Goal: Check status: Check status

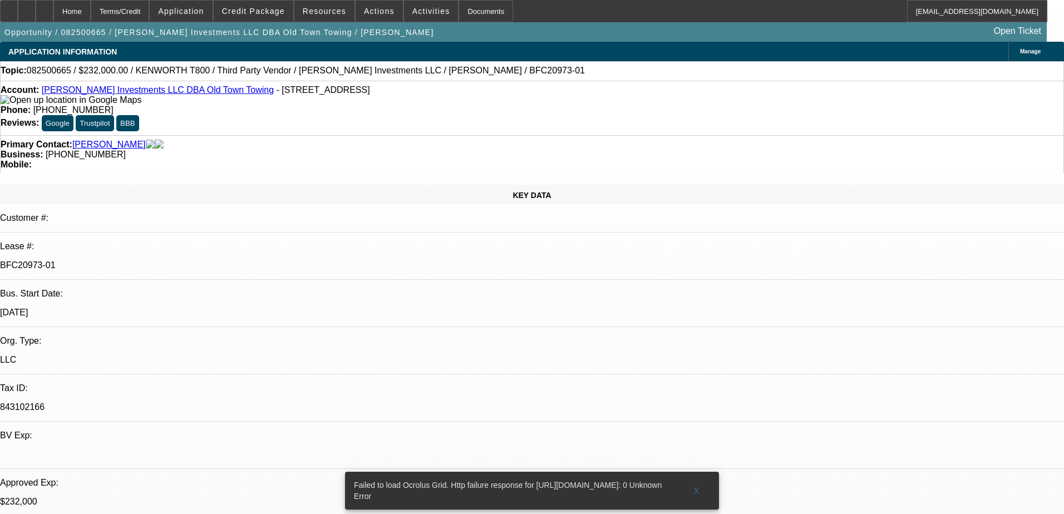
select select "0"
select select "0.1"
select select "0"
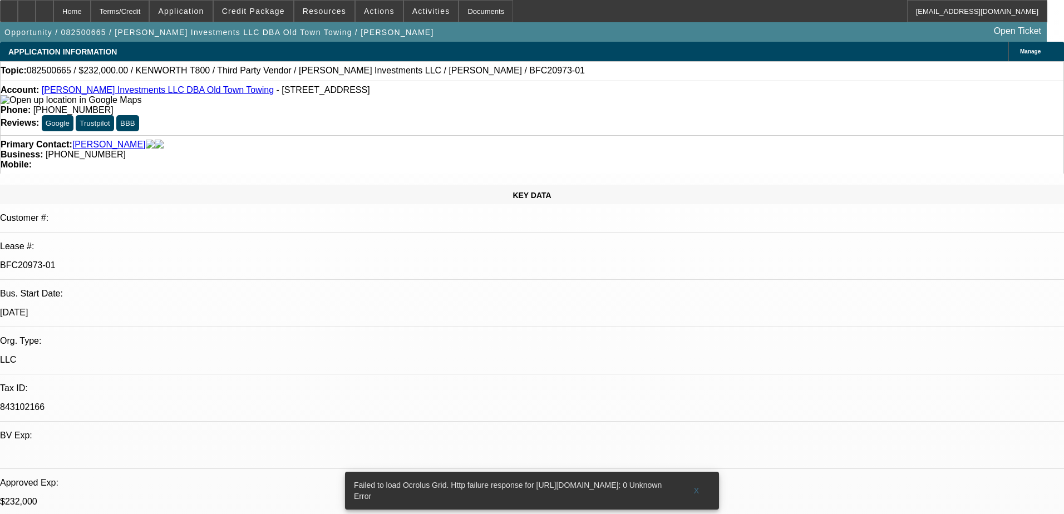
select select "0.1"
select select "0"
select select "0.1"
select select "0"
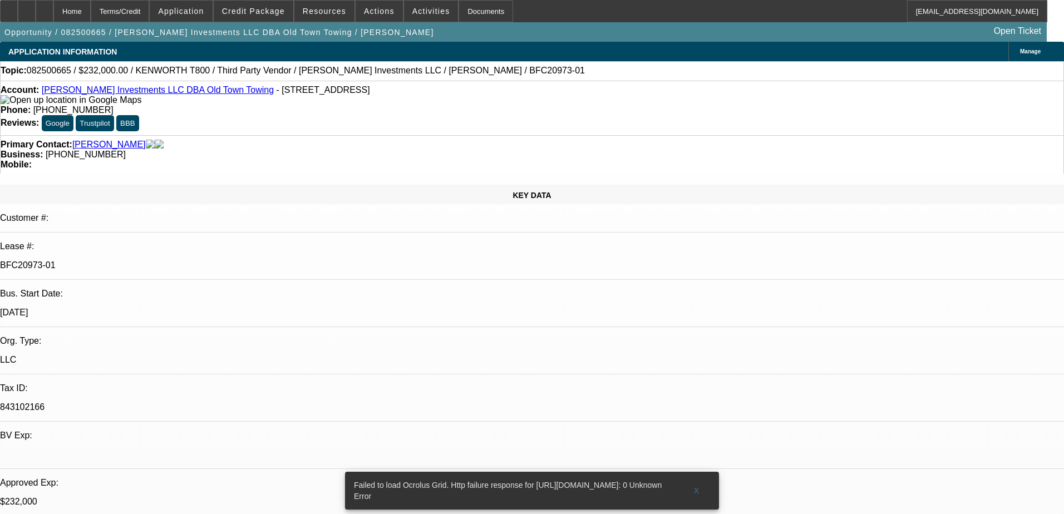
select select "0"
select select "0.1"
select select "1"
select select "2"
select select "4"
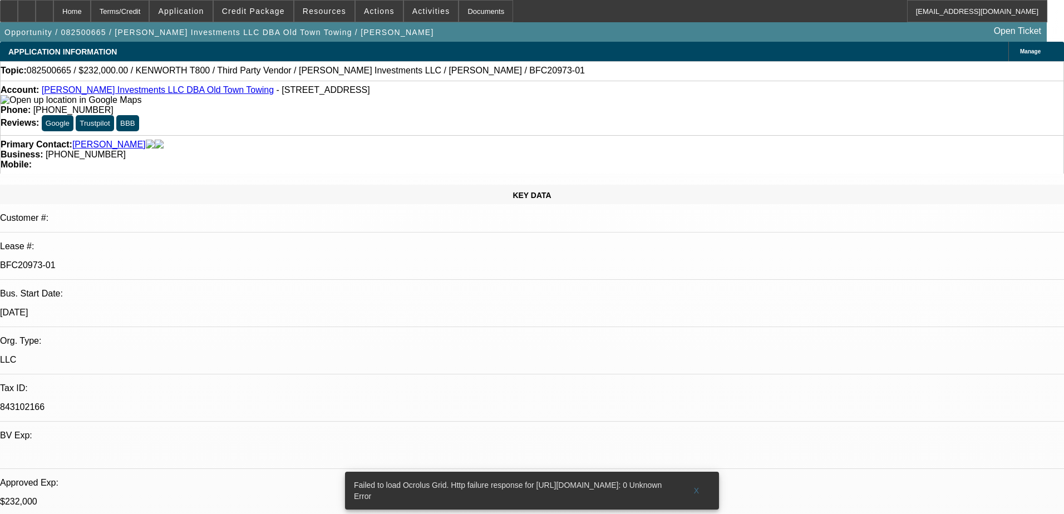
select select "1"
select select "2"
select select "4"
select select "1"
select select "2"
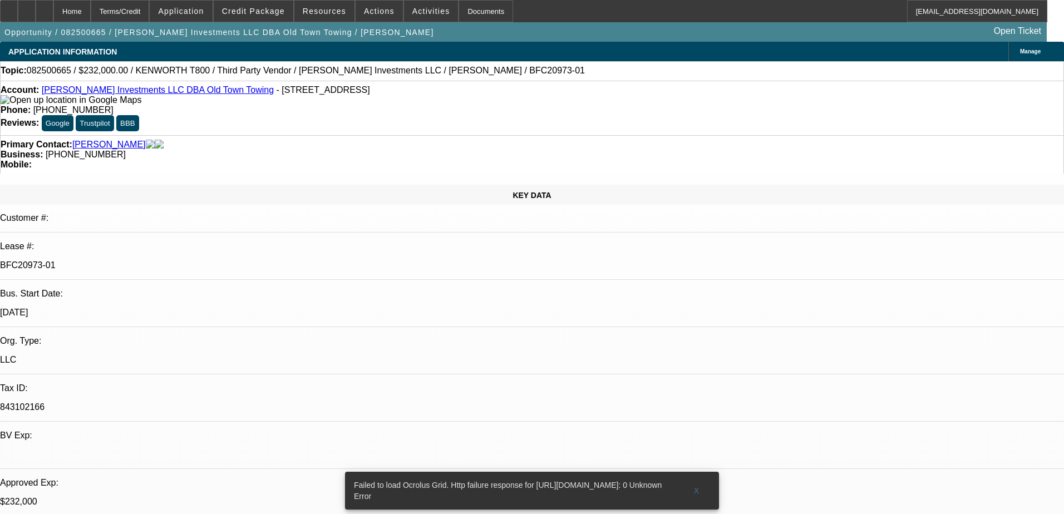
select select "4"
select select "1"
select select "4"
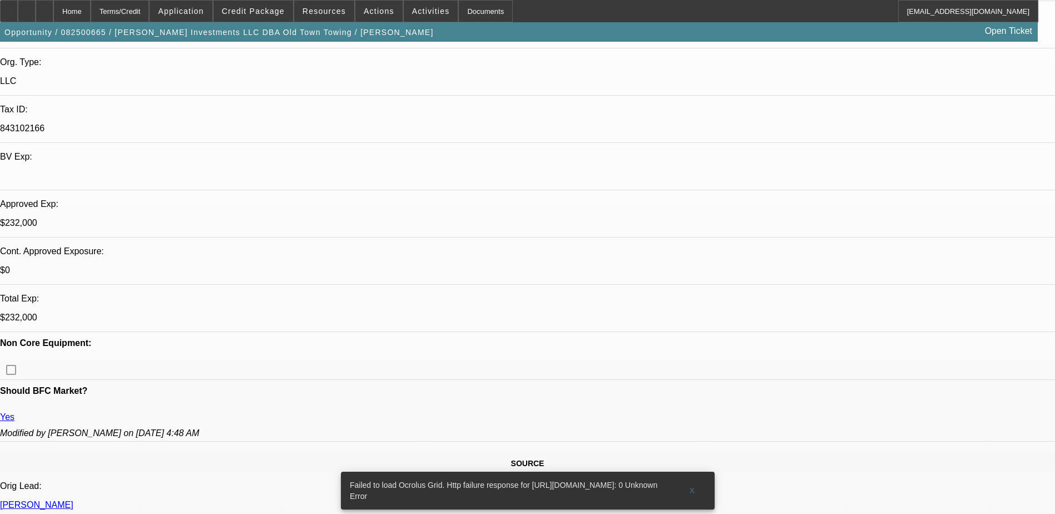
scroll to position [278, 0]
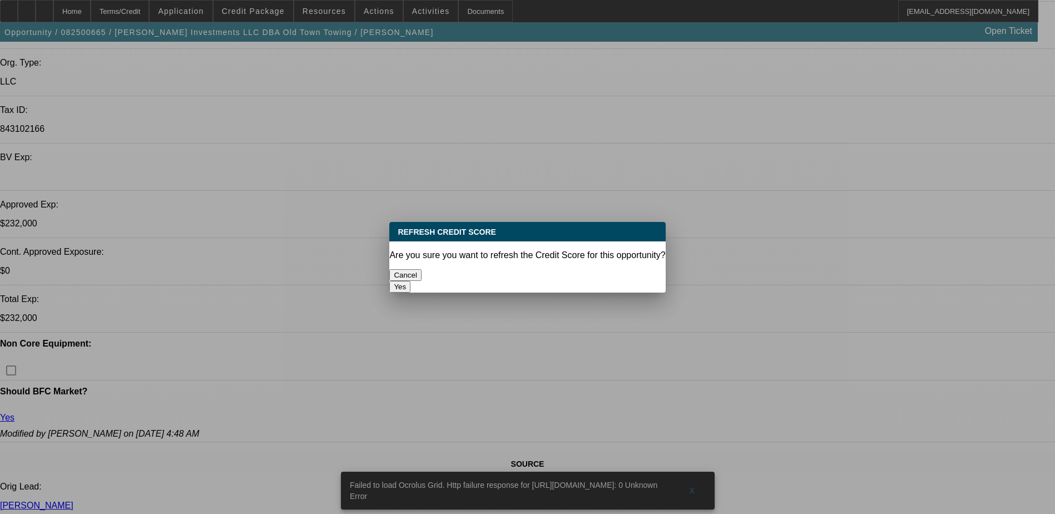
scroll to position [0, 0]
click at [445, 164] on div at bounding box center [527, 257] width 1055 height 514
click at [422, 277] on button "Cancel" at bounding box center [405, 275] width 32 height 12
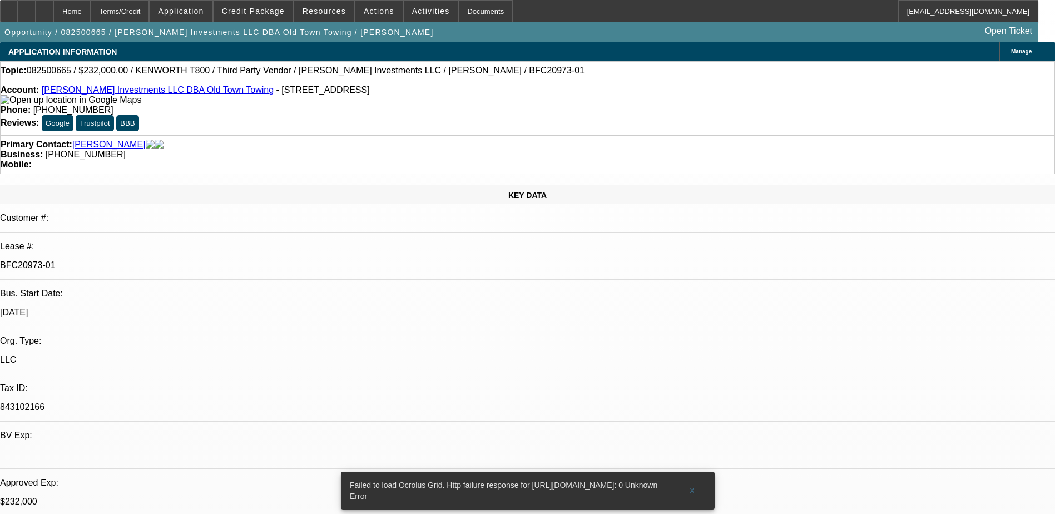
scroll to position [278, 0]
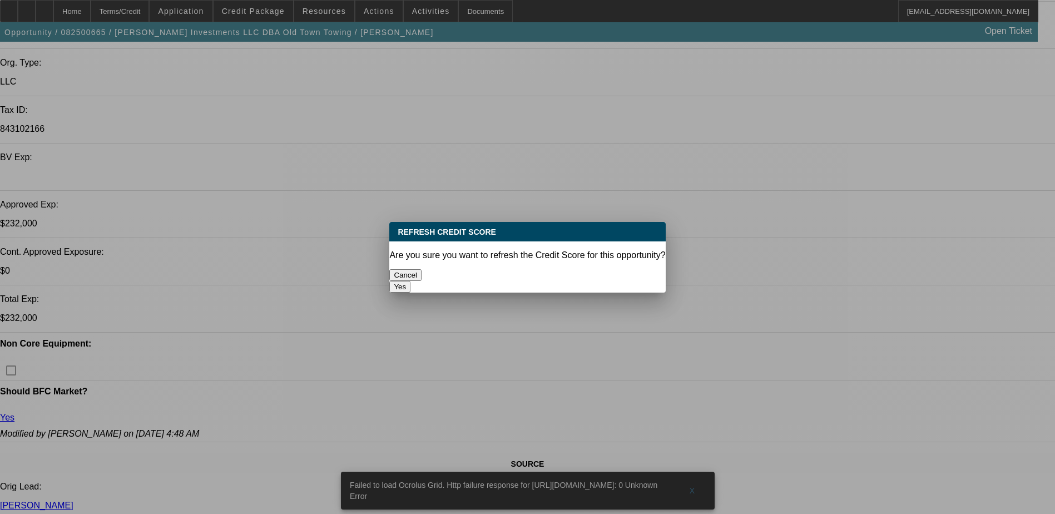
scroll to position [0, 0]
click at [411, 281] on button "Yes" at bounding box center [399, 287] width 21 height 12
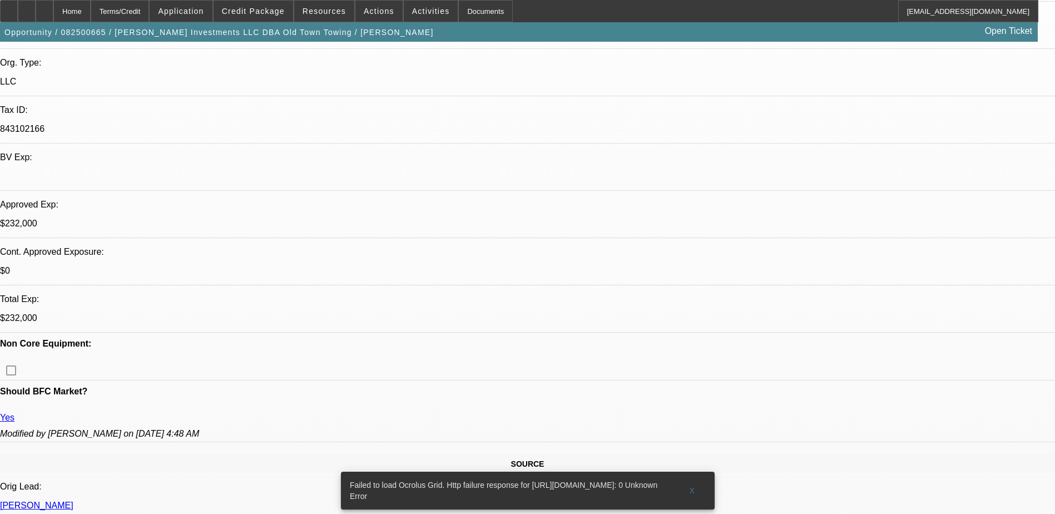
scroll to position [278, 0]
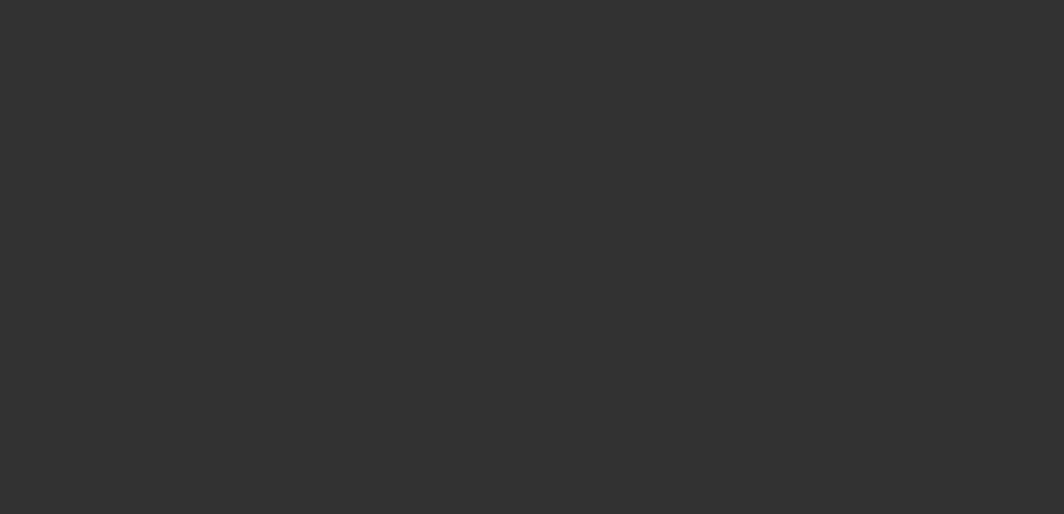
select select "0"
select select "0.1"
select select "0"
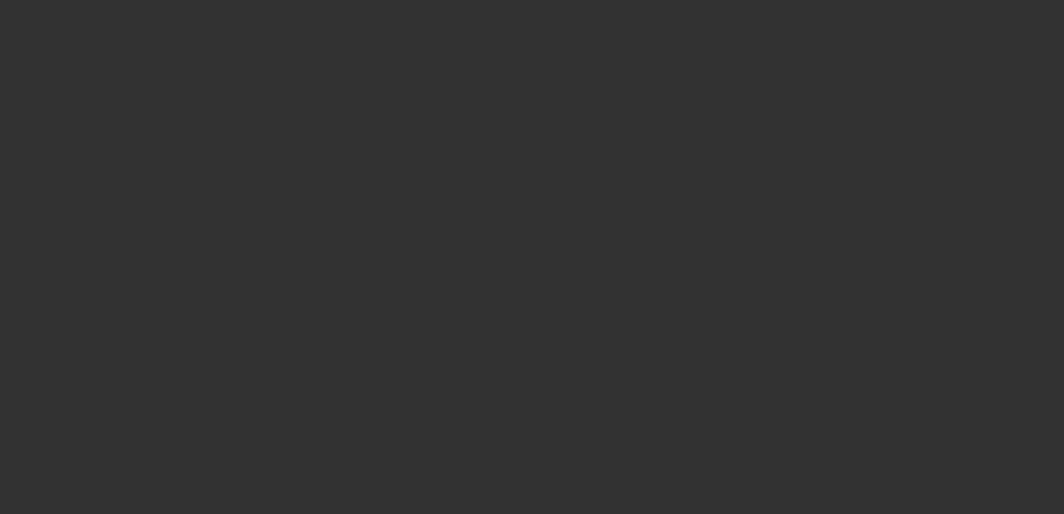
select select "0.1"
select select "0"
select select "0.1"
select select "0"
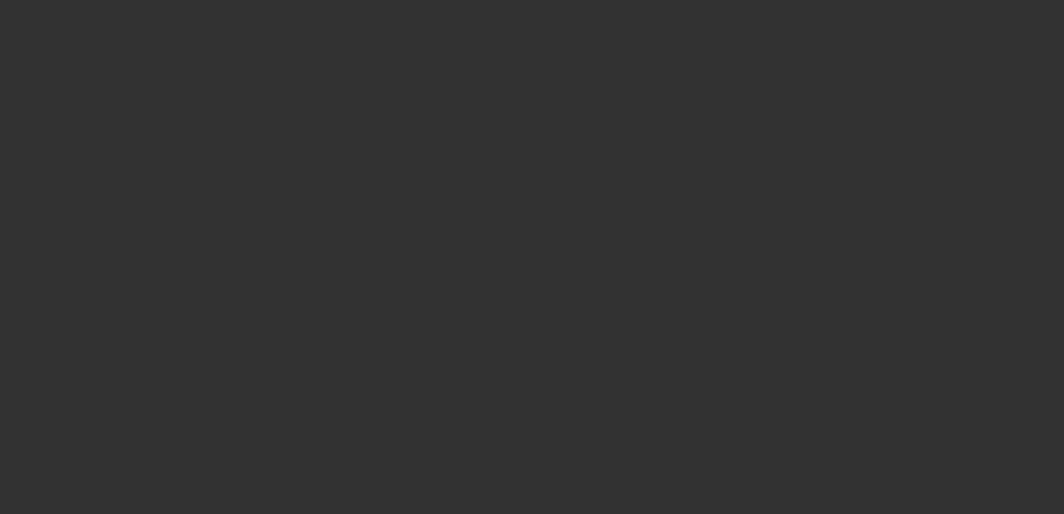
select select "0"
select select "0.1"
select select "1"
select select "2"
select select "4"
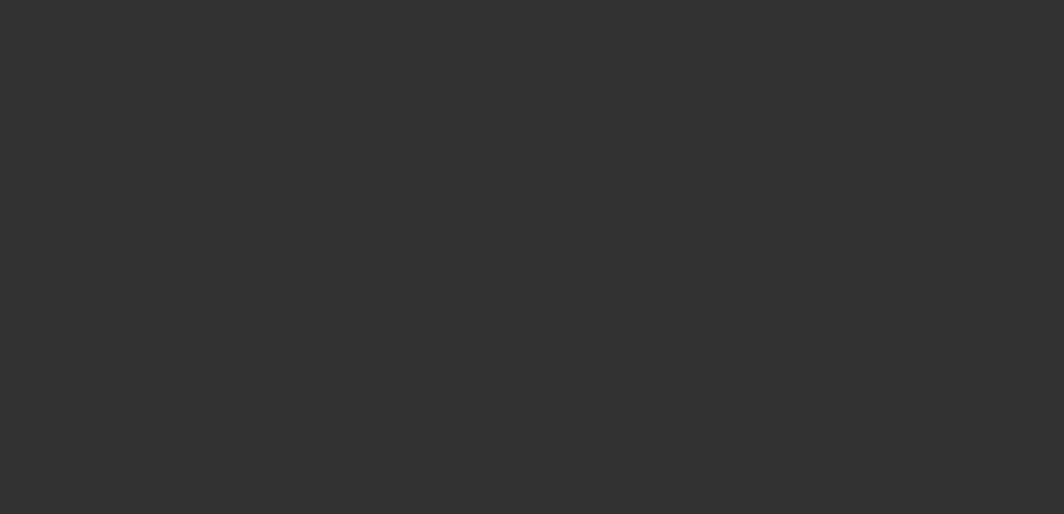
select select "1"
select select "2"
select select "4"
select select "1"
select select "2"
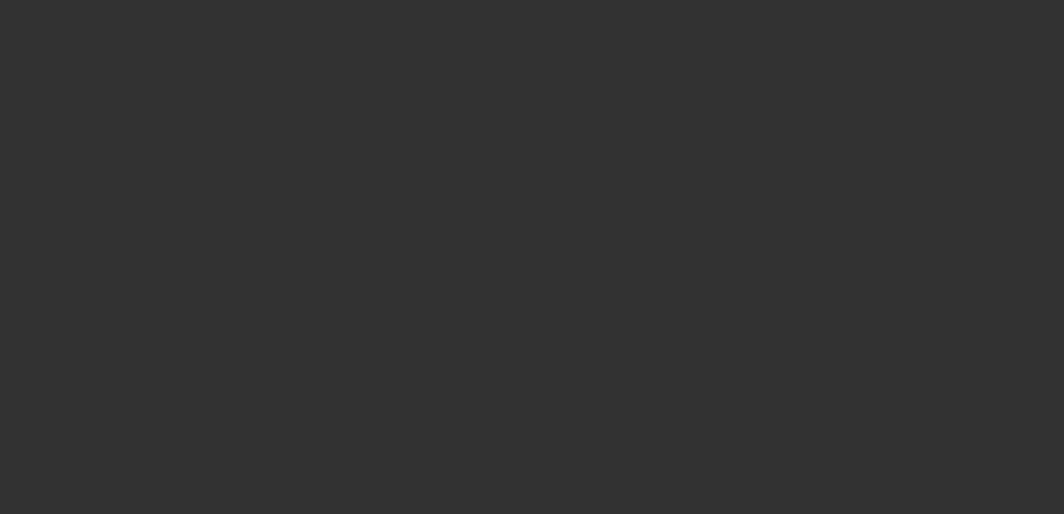
select select "4"
select select "1"
select select "4"
